Goal: Transaction & Acquisition: Purchase product/service

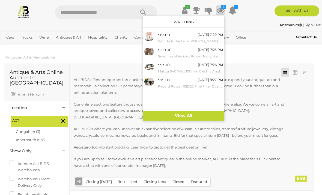
scroll to position [9913, 0]
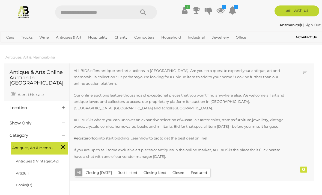
scroll to position [545, 0]
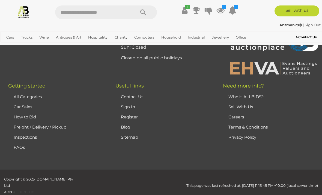
click at [222, 10] on icon at bounding box center [221, 10] width 8 height 10
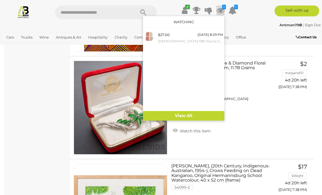
click at [200, 37] on div "[DATE] 8:29 PM" at bounding box center [210, 35] width 25 height 6
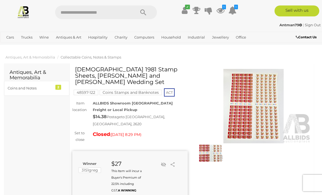
click at [261, 103] on img at bounding box center [254, 106] width 116 height 74
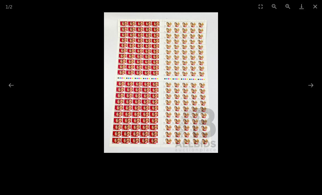
click at [314, 5] on button "Close gallery" at bounding box center [316, 6] width 14 height 13
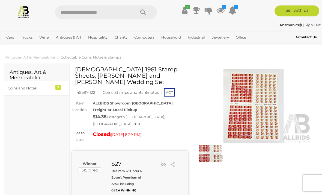
click at [236, 8] on icon "1" at bounding box center [236, 7] width 4 height 5
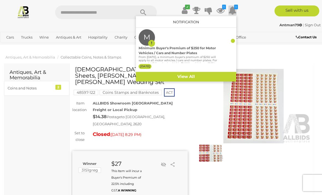
click at [213, 48] on div "Minimum Buyer's Premium of $250 for Motor Vehicles / Cars and Number Plates" at bounding box center [178, 51] width 79 height 10
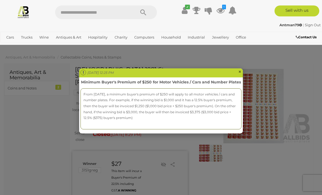
click at [239, 73] on span "×" at bounding box center [239, 71] width 3 height 7
